Goal: Information Seeking & Learning: Learn about a topic

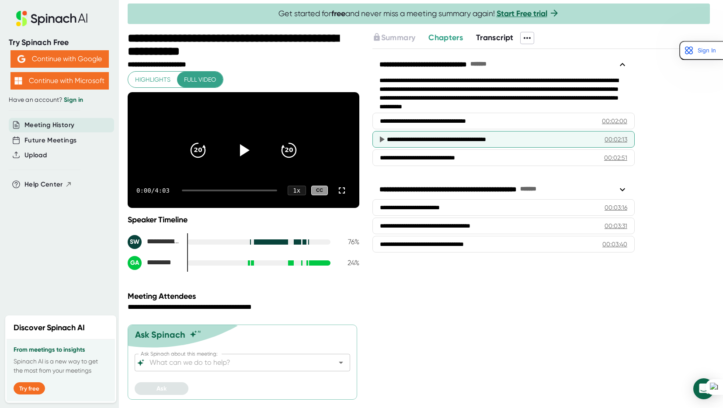
click at [582, 140] on div "**********" at bounding box center [492, 139] width 211 height 9
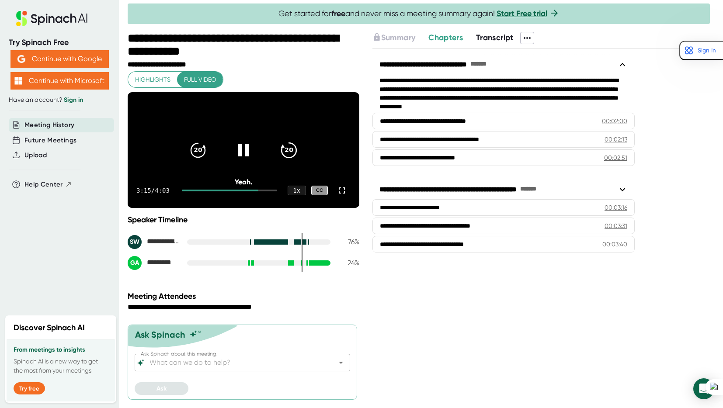
click at [287, 159] on icon "20" at bounding box center [289, 150] width 22 height 22
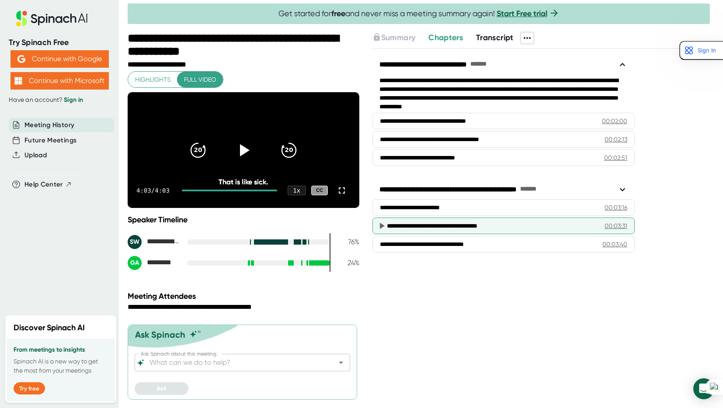
click at [610, 223] on div "00:03:31" at bounding box center [615, 226] width 23 height 9
